Goal: Obtain resource: Obtain resource

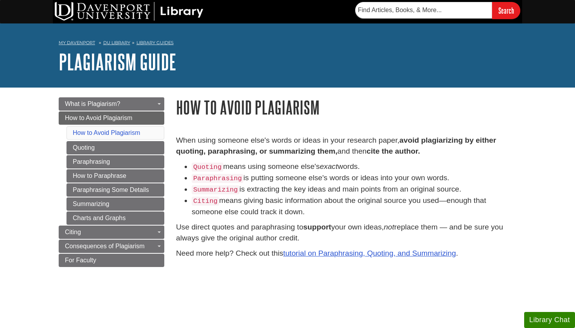
click at [155, 41] on link "Library Guides" at bounding box center [155, 42] width 37 height 5
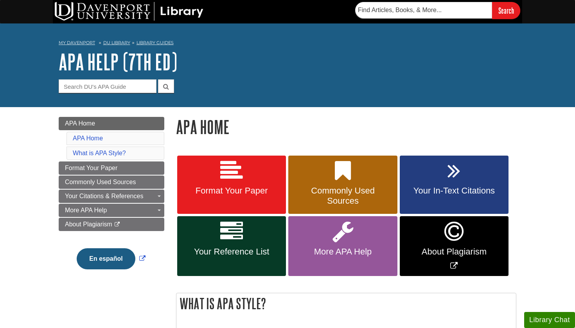
click at [312, 2] on div "Search" at bounding box center [288, 11] width 470 height 23
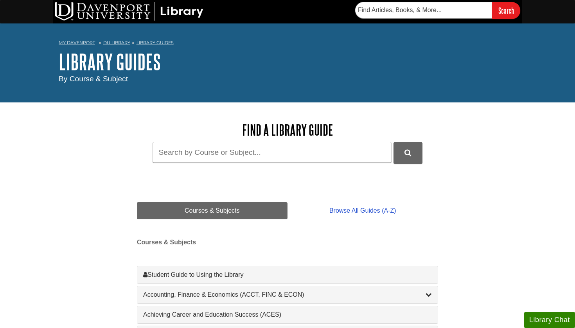
click at [124, 42] on link "DU Library" at bounding box center [116, 42] width 27 height 5
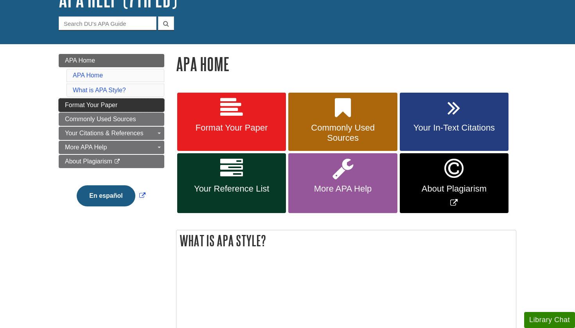
scroll to position [65, 0]
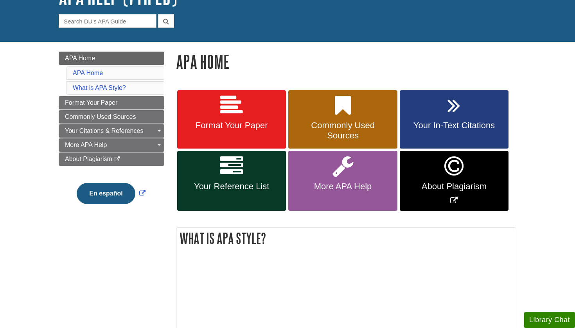
click at [248, 117] on link "Format Your Paper" at bounding box center [231, 119] width 109 height 59
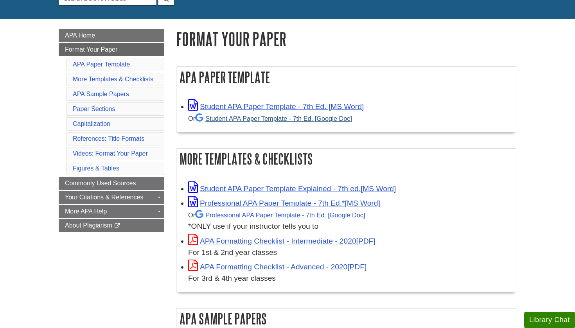
scroll to position [89, 0]
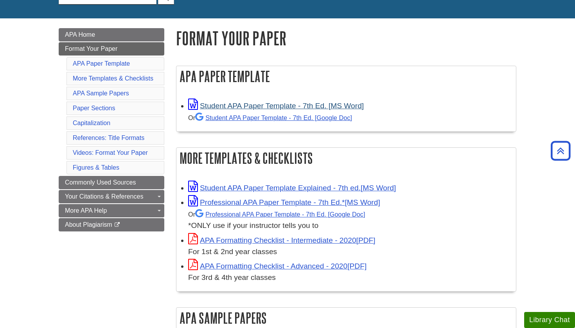
click at [308, 105] on link "Student APA Paper Template - 7th Ed. [MS Word]" at bounding box center [276, 106] width 176 height 8
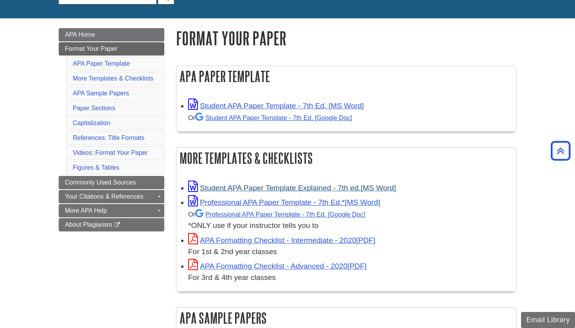
click at [310, 189] on link "Student APA Paper Template Explained - 7th ed." at bounding box center [292, 188] width 208 height 8
